Goal: Task Accomplishment & Management: Complete application form

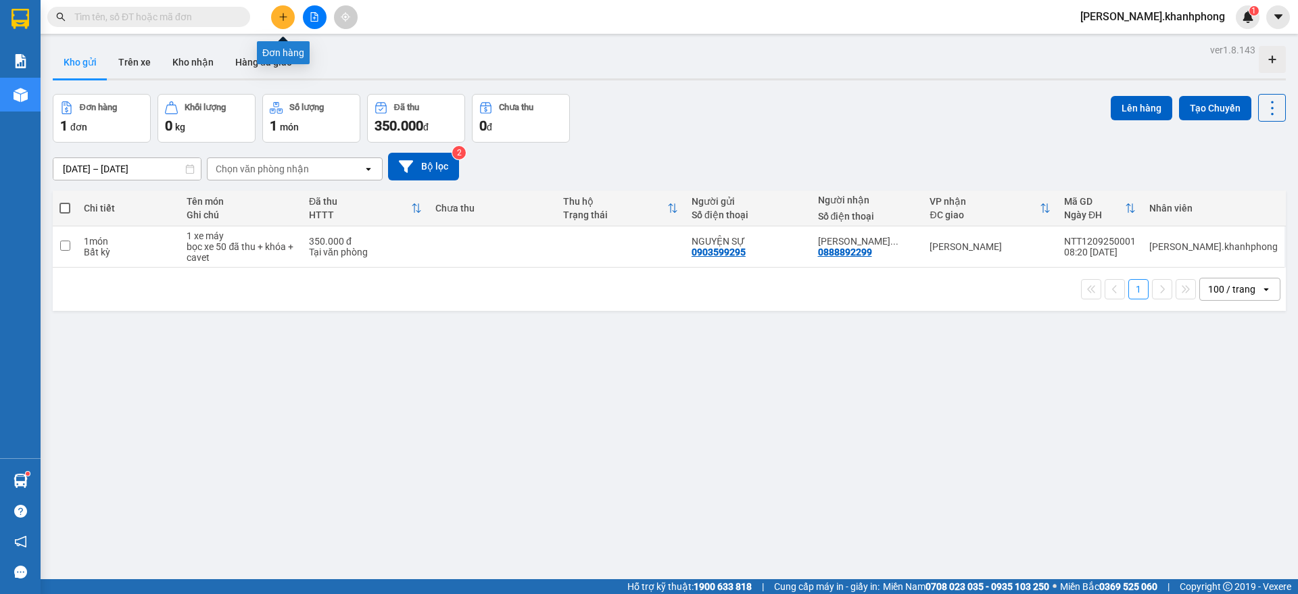
click at [281, 11] on button at bounding box center [283, 17] width 24 height 24
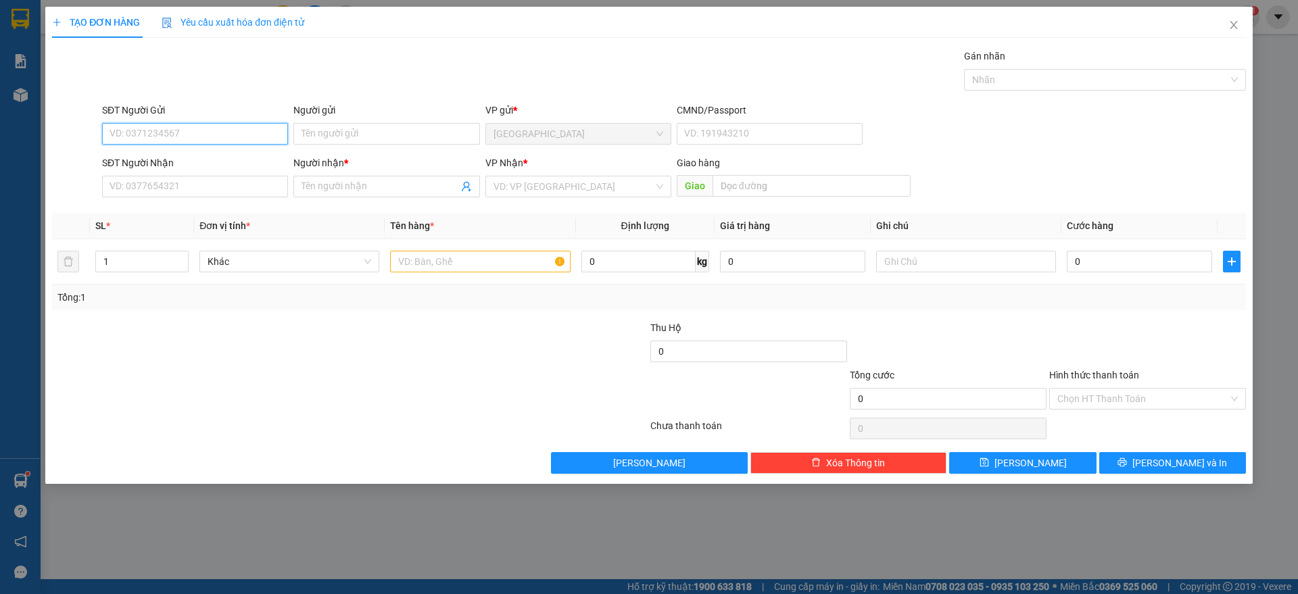
click at [251, 130] on input "SĐT Người Gửi" at bounding box center [195, 134] width 186 height 22
type input "0935388715"
click at [168, 160] on div "0935388715 - [PERSON_NAME]" at bounding box center [195, 160] width 170 height 15
type input "TUẤN ANH"
type input "0935388715"
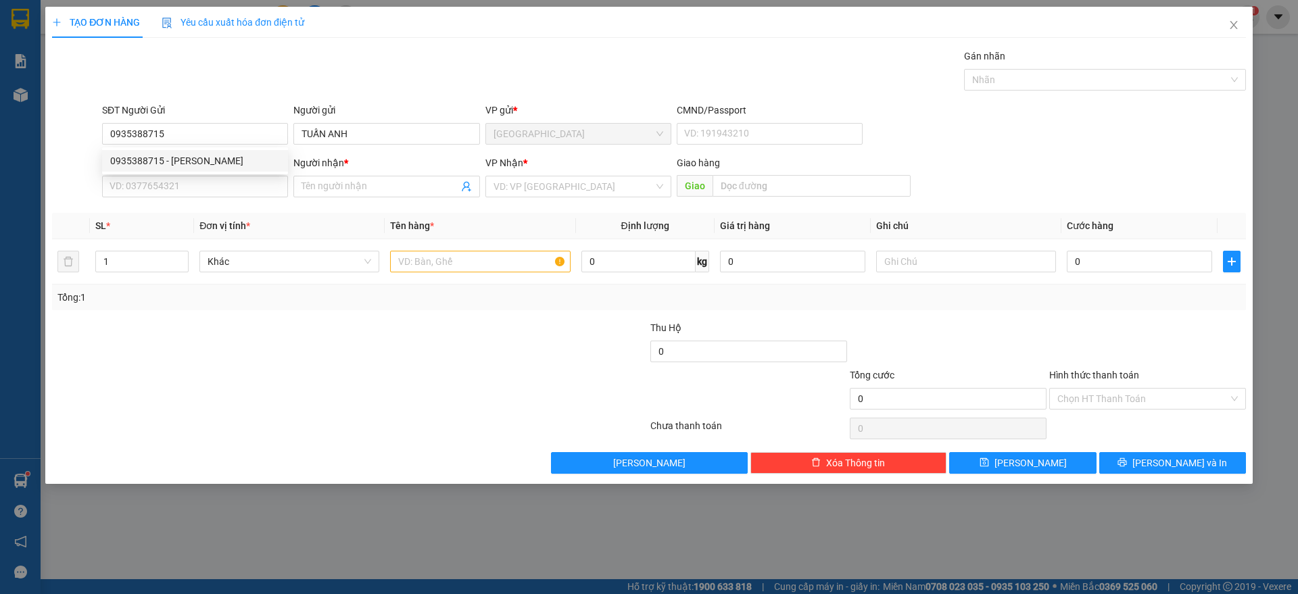
click at [189, 199] on div "SĐT Người Nhận VD: 0377654321" at bounding box center [195, 178] width 186 height 47
click at [187, 187] on input "SĐT Người Nhận" at bounding box center [195, 187] width 186 height 22
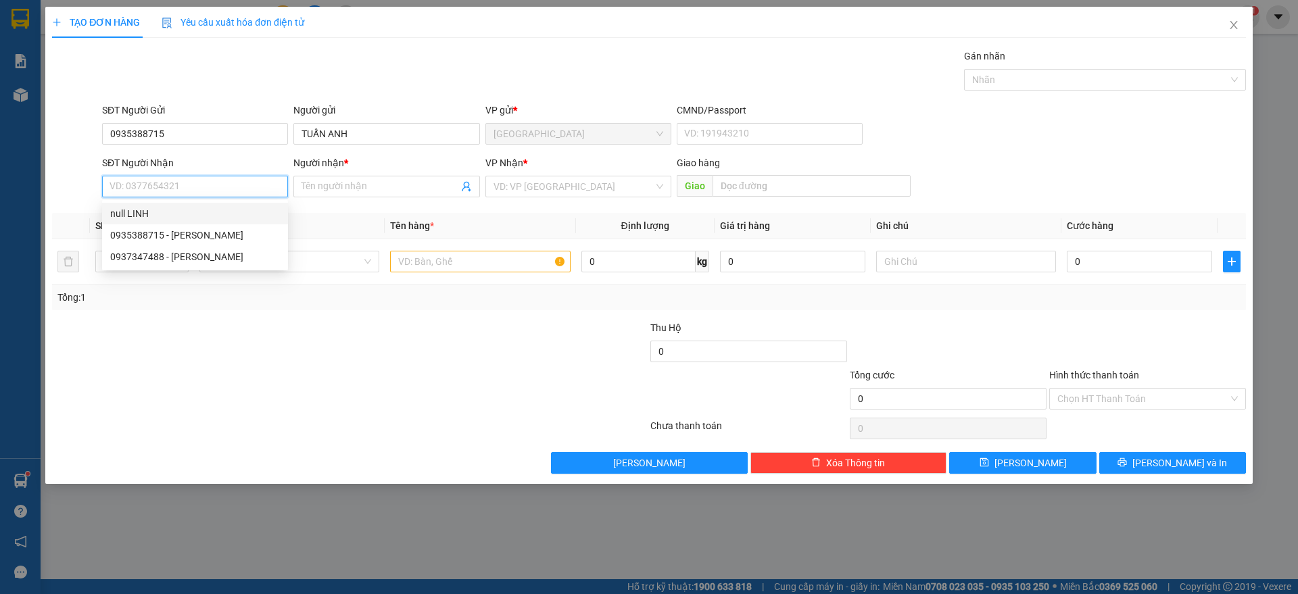
click at [195, 193] on input "SĐT Người Nhận" at bounding box center [195, 187] width 186 height 22
type input "0948780828"
click at [161, 216] on div "0948780828 - LINH" at bounding box center [195, 213] width 170 height 15
type input "LINH"
type input "0948780828"
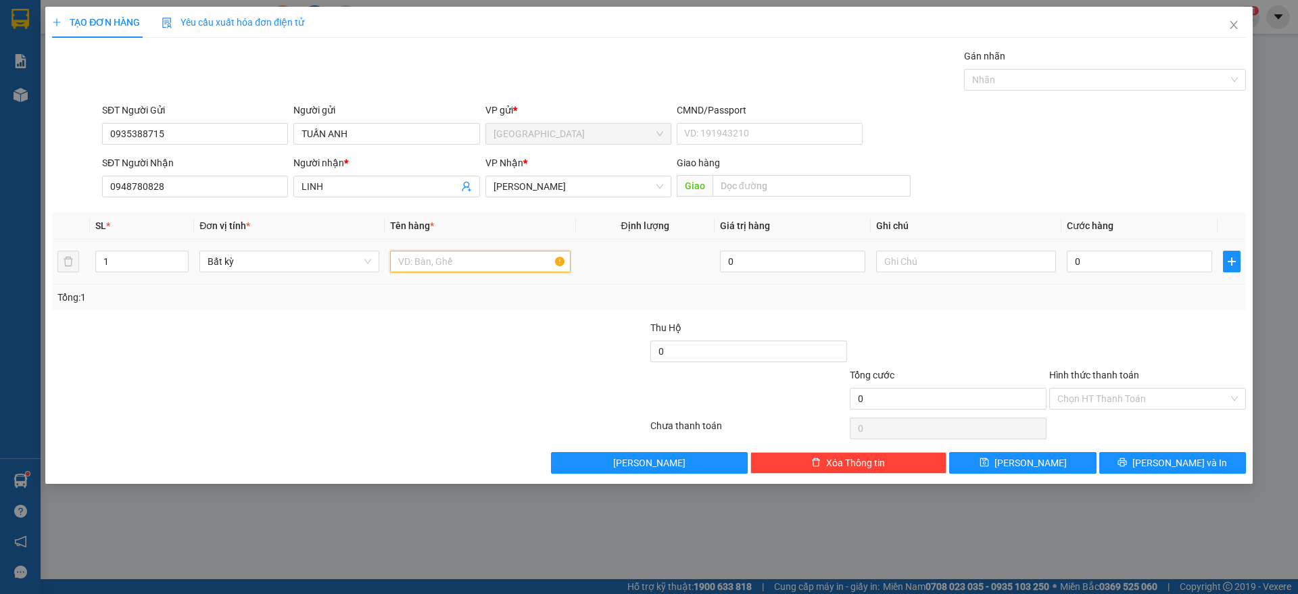
click at [427, 264] on input "text" at bounding box center [480, 262] width 180 height 22
type input "1 BAO"
click at [1098, 250] on div "0" at bounding box center [1139, 261] width 145 height 27
click at [1118, 264] on input "0" at bounding box center [1139, 262] width 145 height 22
type input "2"
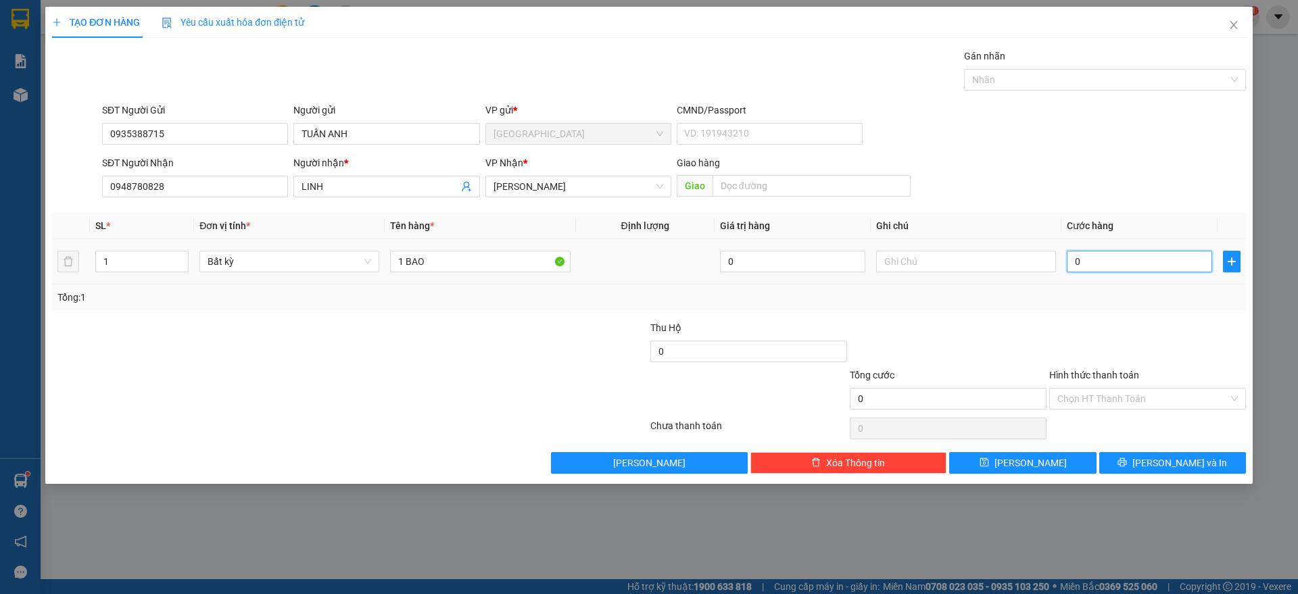
type input "2"
type input "20"
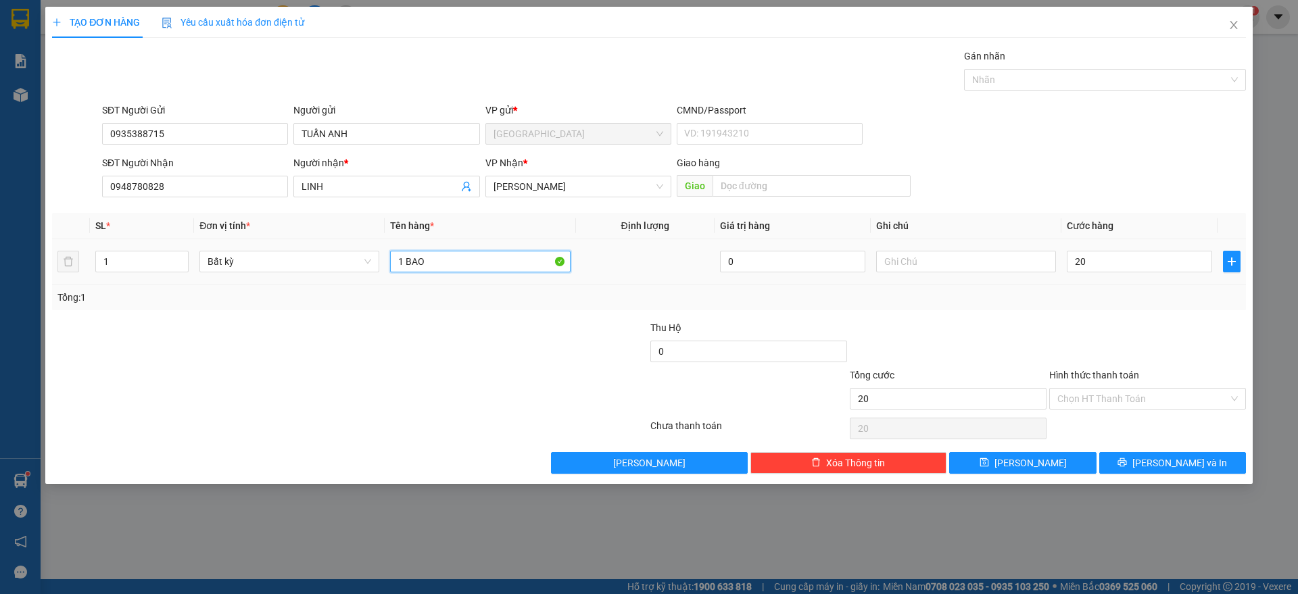
type input "20.000"
click at [445, 258] on input "1 BAO" at bounding box center [480, 262] width 180 height 22
type input "1 BAO NHỎ"
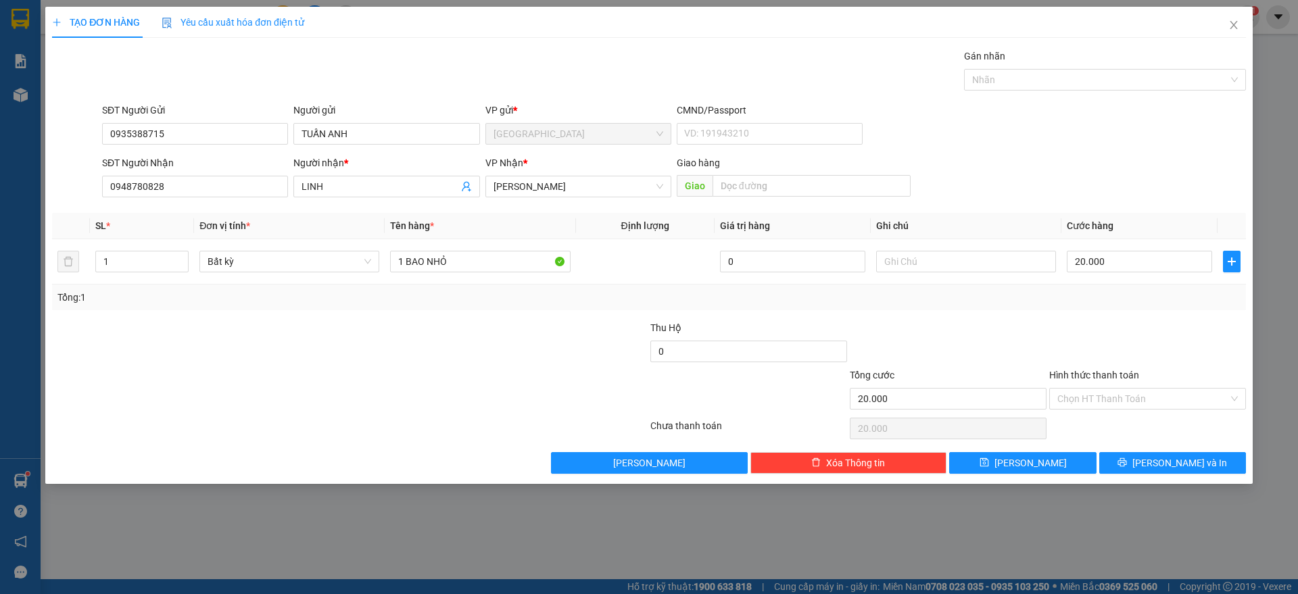
click at [1123, 338] on div at bounding box center [1147, 343] width 199 height 47
click at [1146, 391] on input "Hình thức thanh toán" at bounding box center [1142, 399] width 171 height 20
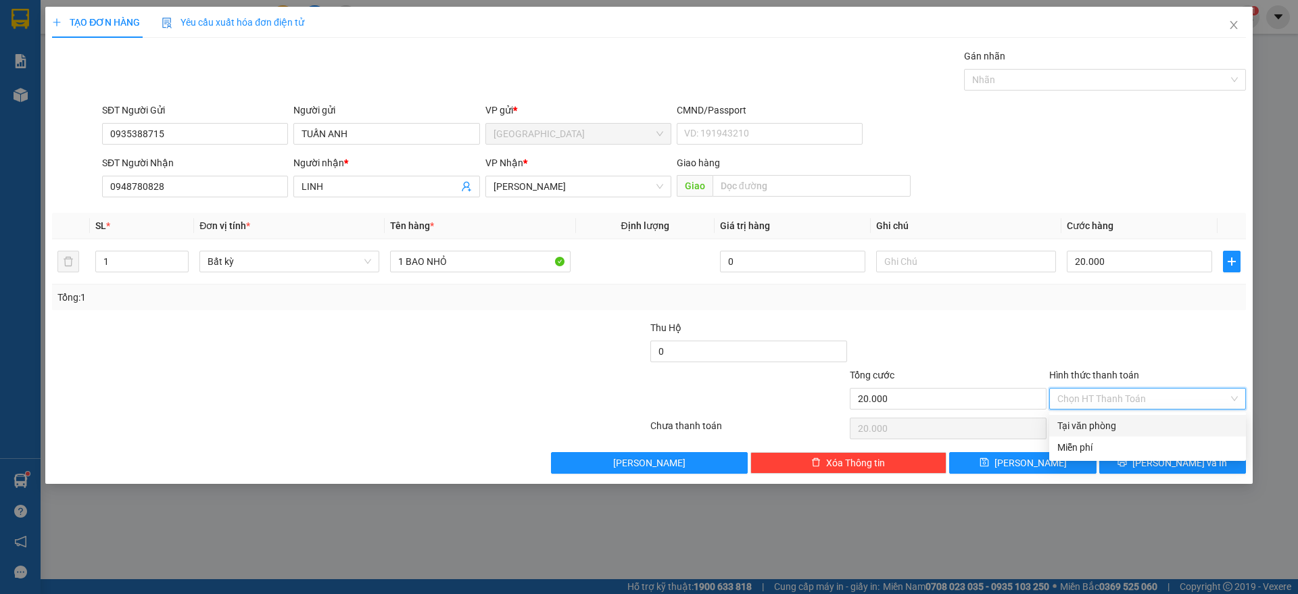
click at [1108, 431] on div "Tại văn phòng" at bounding box center [1147, 425] width 180 height 15
type input "0"
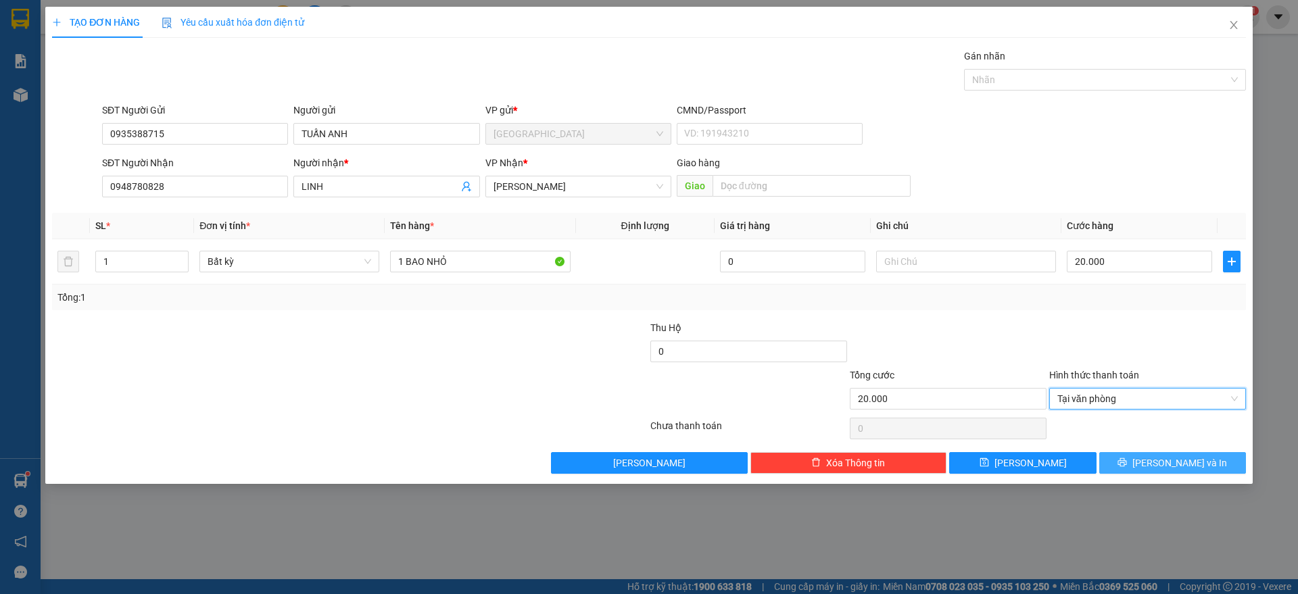
click at [1166, 466] on span "[PERSON_NAME] và In" at bounding box center [1179, 463] width 95 height 15
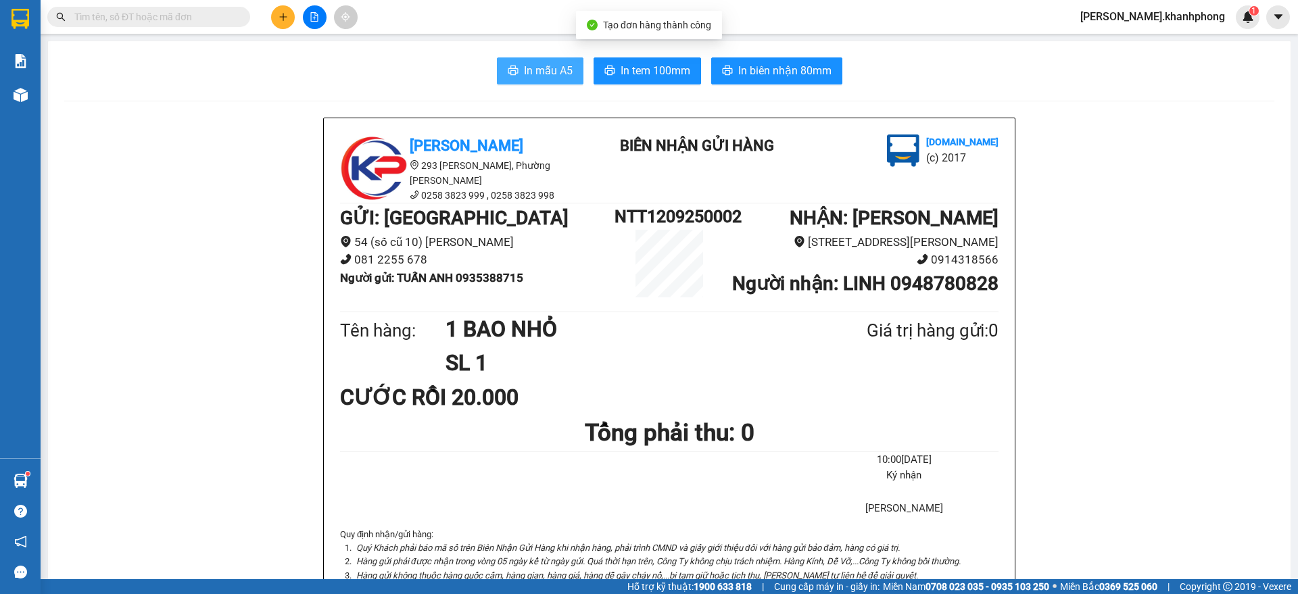
click at [530, 66] on span "In mẫu A5" at bounding box center [548, 70] width 49 height 17
